Goal: Task Accomplishment & Management: Manage account settings

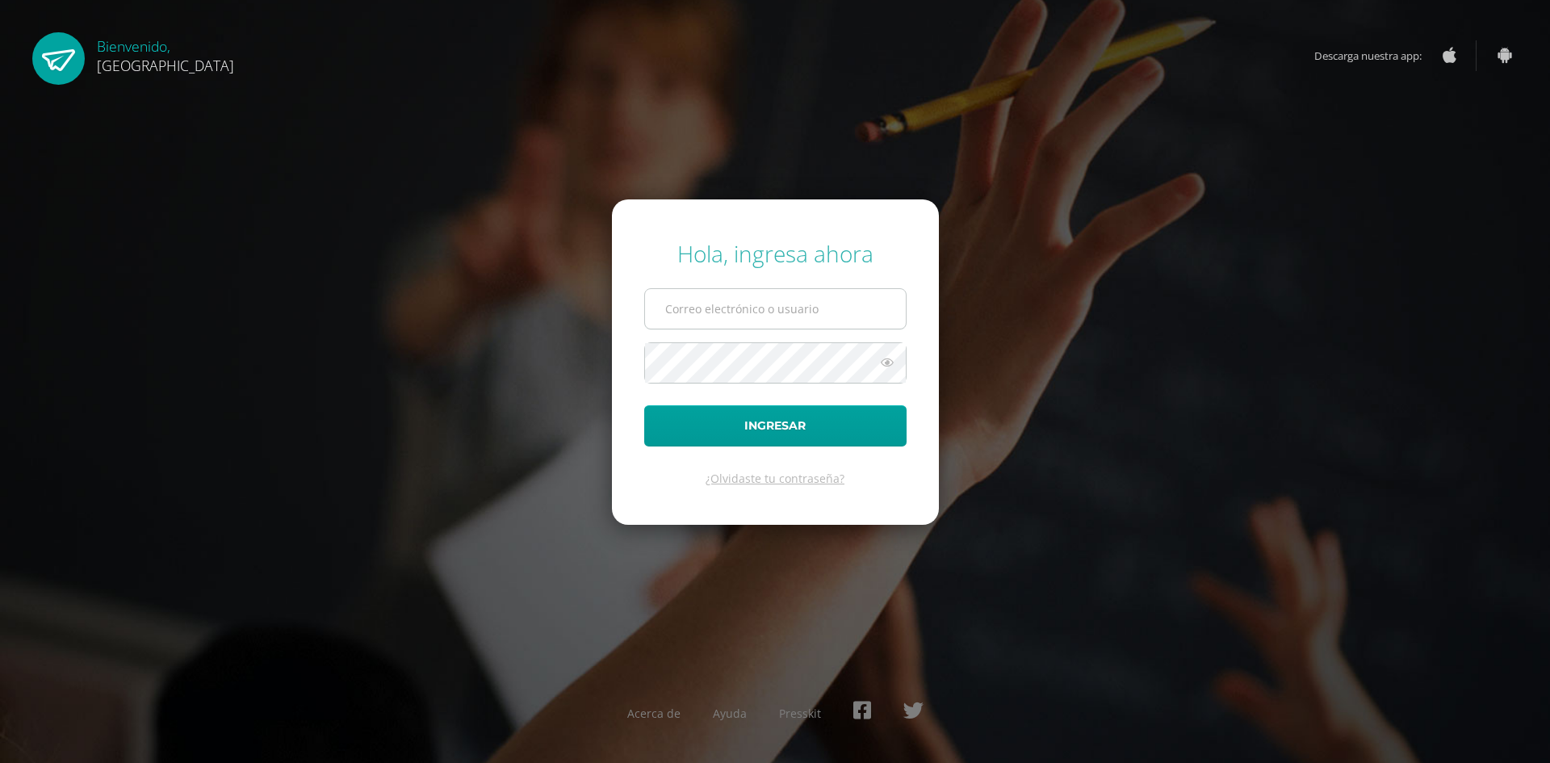
click at [698, 313] on input "text" at bounding box center [775, 309] width 261 height 40
type input "7uFbWE"
click at [719, 432] on button "Ingresar" at bounding box center [775, 425] width 262 height 41
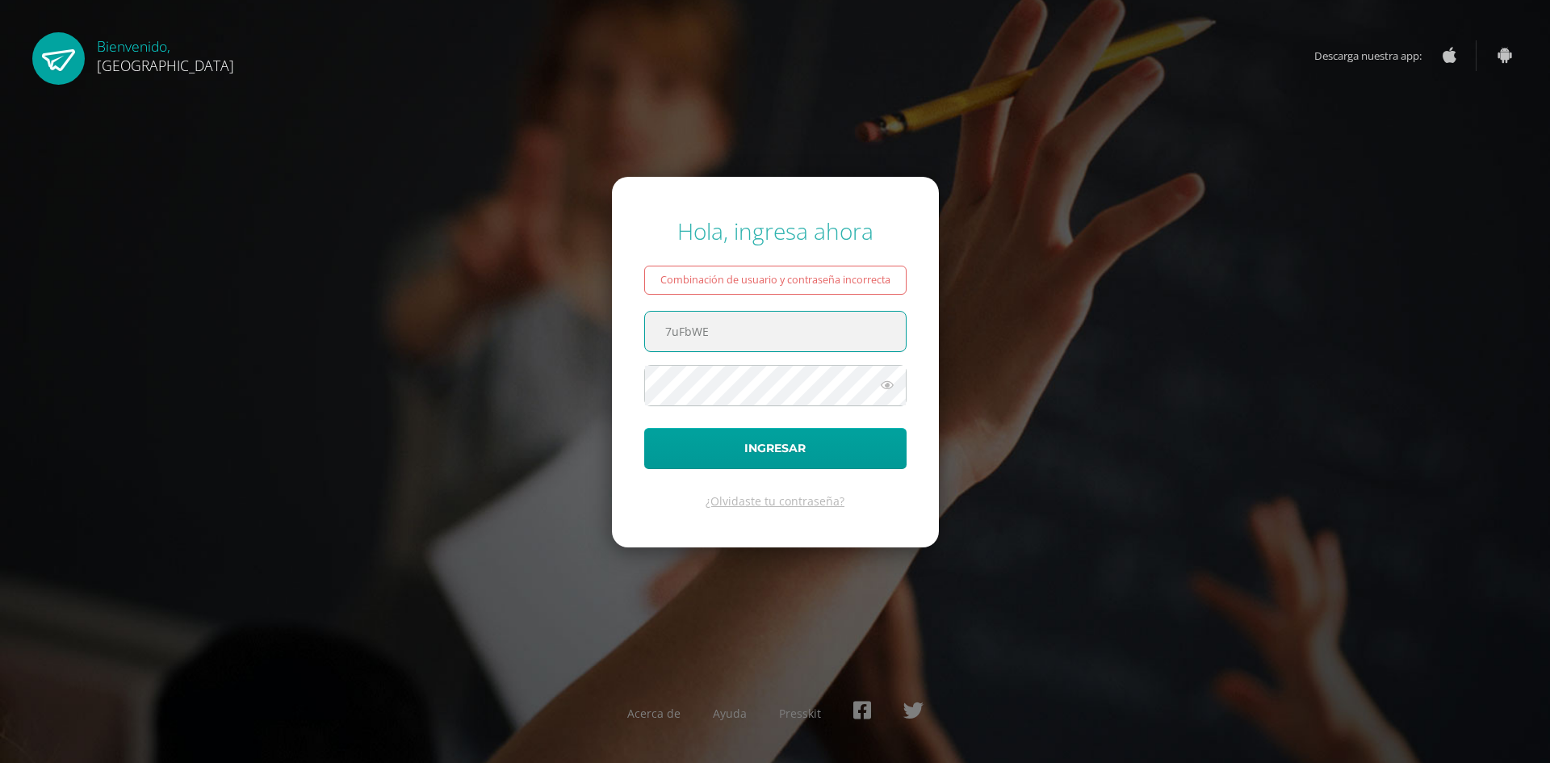
drag, startPoint x: 741, startPoint y: 333, endPoint x: 645, endPoint y: 323, distance: 96.6
click at [645, 323] on input "7uFbWE" at bounding box center [775, 332] width 261 height 40
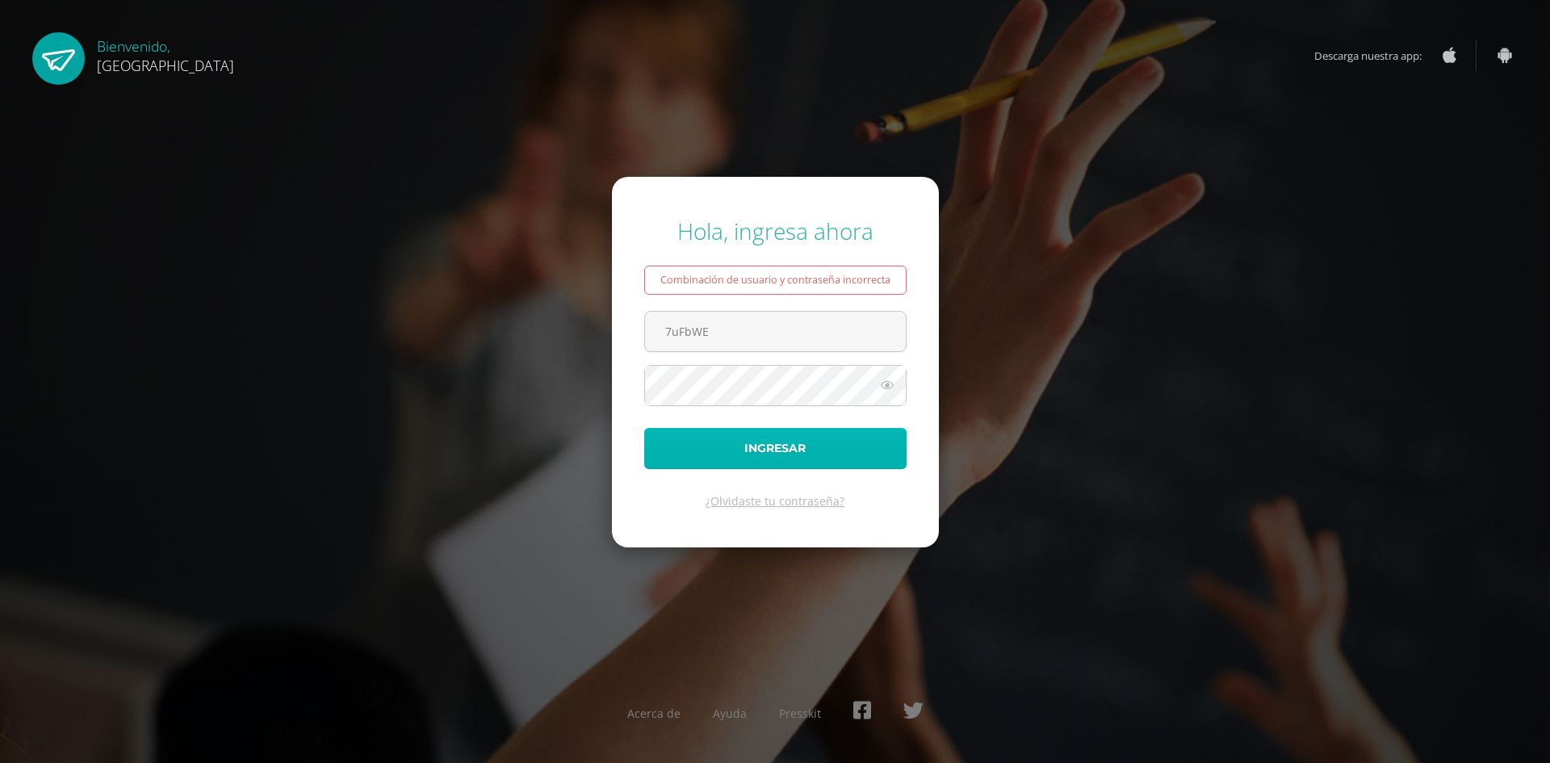
click at [685, 442] on button "Ingresar" at bounding box center [775, 448] width 262 height 41
